Goal: Transaction & Acquisition: Purchase product/service

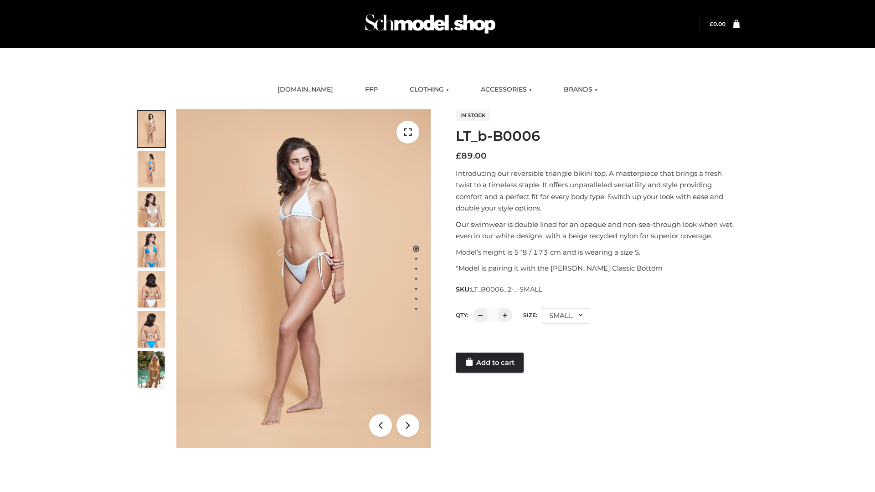
click at [490, 363] on link "Add to cart" at bounding box center [490, 363] width 68 height 20
